Goal: Use online tool/utility: Utilize a website feature to perform a specific function

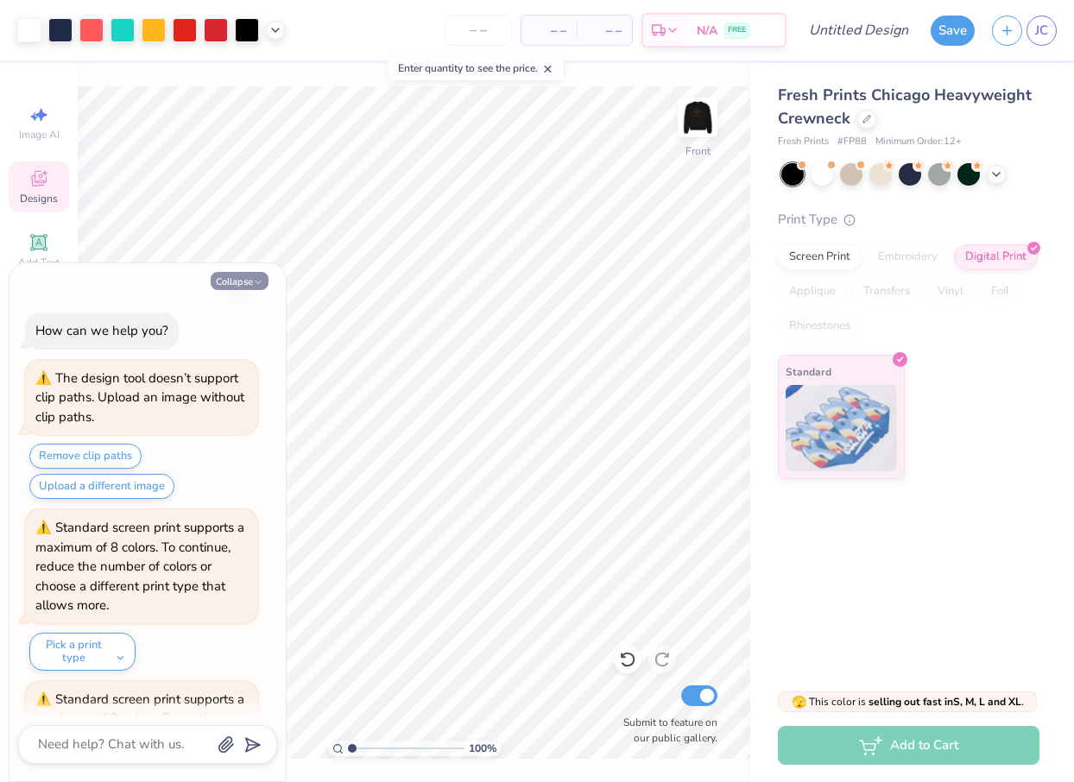
drag, startPoint x: 0, startPoint y: 0, endPoint x: 256, endPoint y: 276, distance: 376.4
click at [256, 276] on button "Collapse" at bounding box center [240, 281] width 58 height 18
type textarea "x"
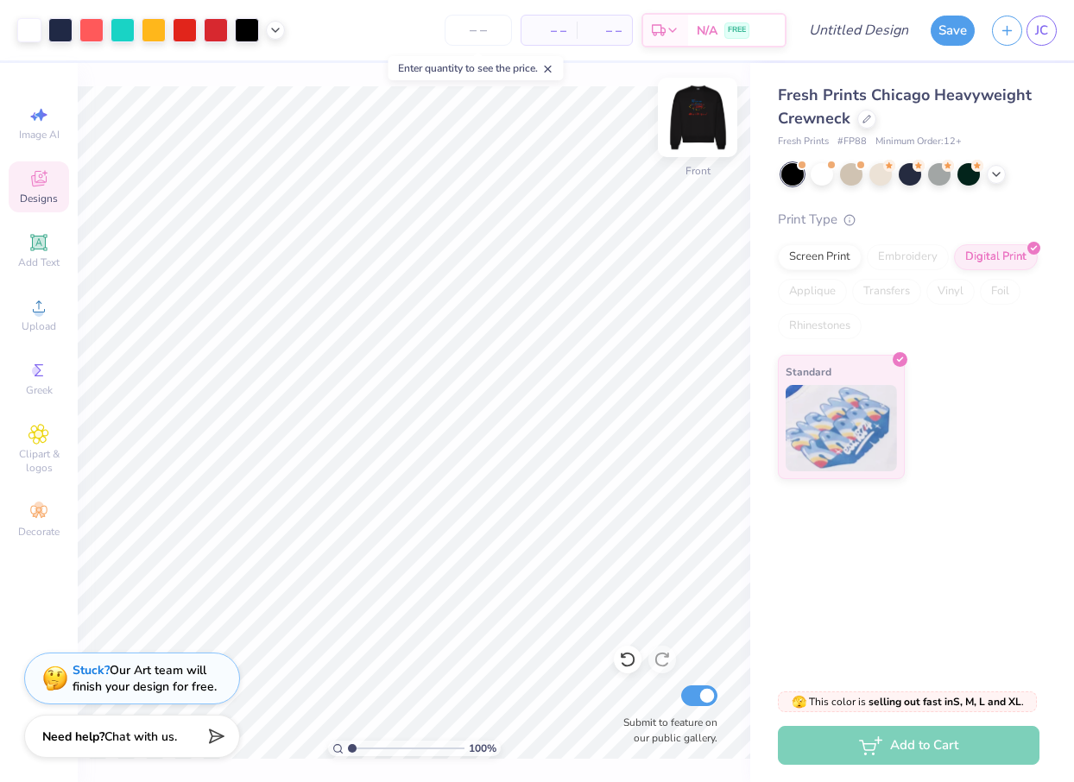
click at [705, 130] on img at bounding box center [697, 117] width 69 height 69
click at [702, 112] on img at bounding box center [697, 117] width 69 height 69
click at [704, 119] on img at bounding box center [697, 117] width 69 height 69
click at [685, 107] on img at bounding box center [697, 117] width 69 height 69
click at [681, 109] on img at bounding box center [697, 117] width 69 height 69
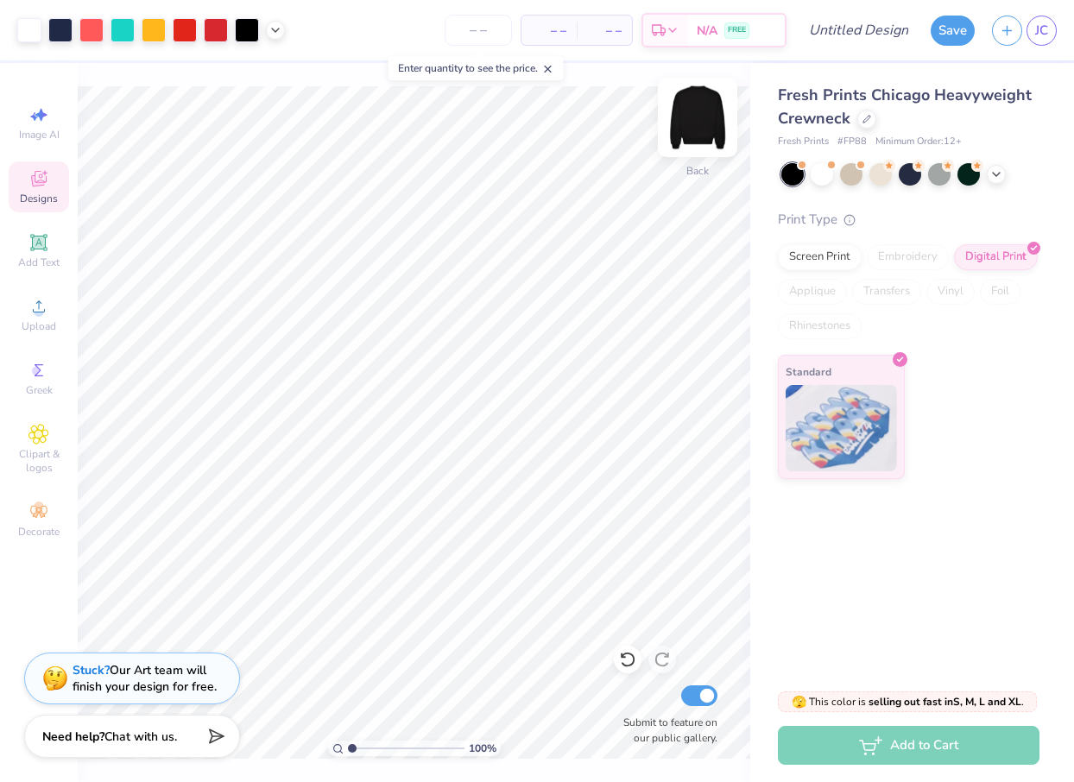
click at [695, 127] on img at bounding box center [697, 117] width 69 height 69
click at [695, 127] on img at bounding box center [697, 117] width 35 height 35
click at [667, 141] on img at bounding box center [697, 117] width 69 height 69
click at [711, 123] on img at bounding box center [697, 117] width 69 height 69
